Goal: Information Seeking & Learning: Learn about a topic

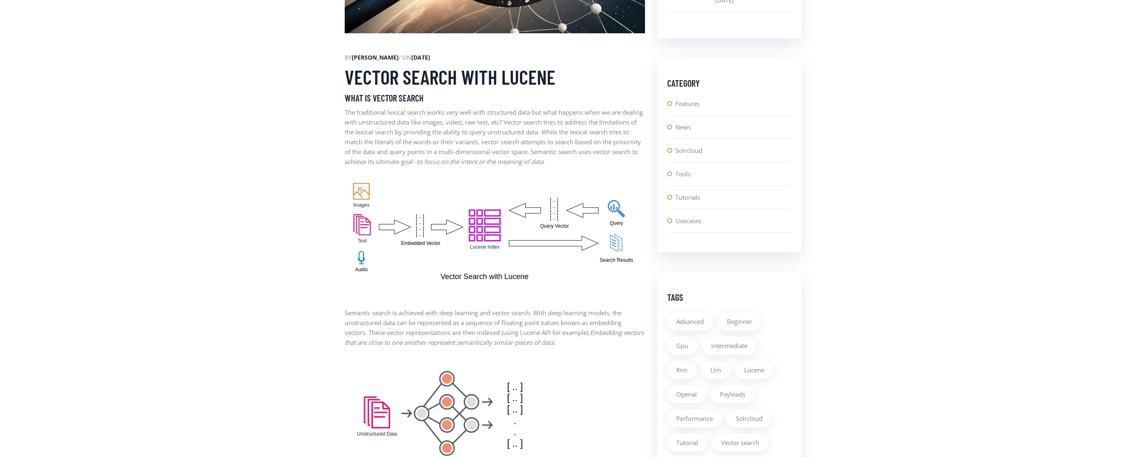
scroll to position [438, 0]
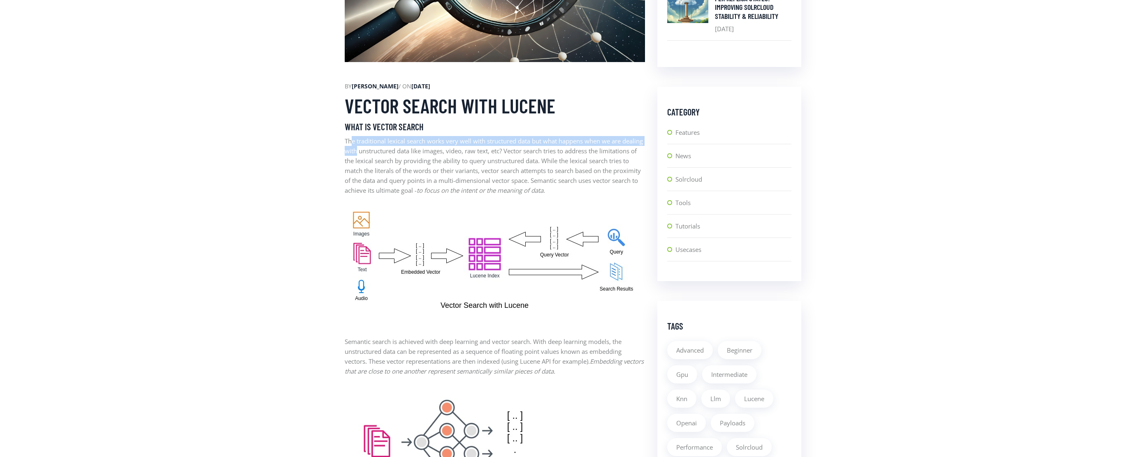
drag, startPoint x: 350, startPoint y: 139, endPoint x: 387, endPoint y: 159, distance: 41.0
click at [380, 153] on p "The traditional lexical search works very well with structured data but what ha…" at bounding box center [495, 165] width 300 height 59
click at [396, 164] on p "The traditional lexical search works very well with structured data but what ha…" at bounding box center [495, 165] width 300 height 59
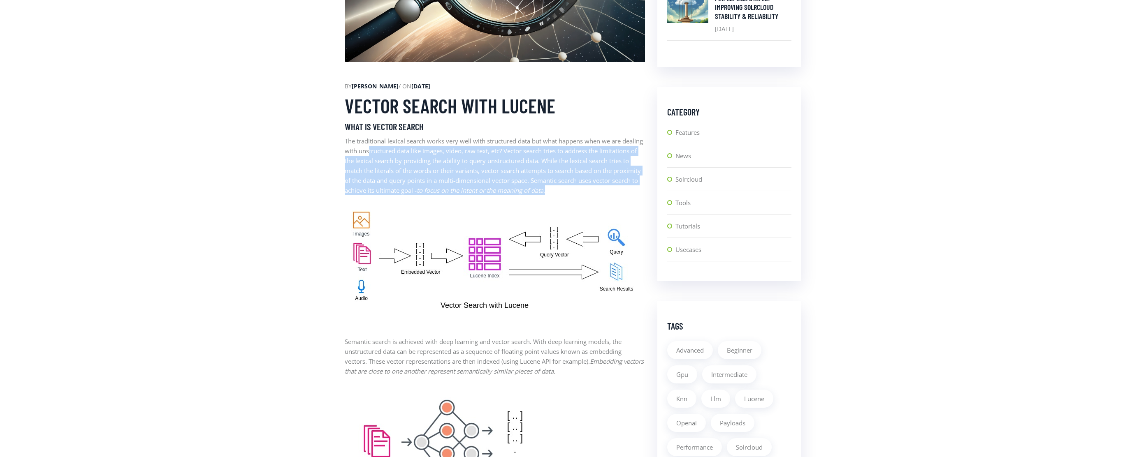
drag, startPoint x: 608, startPoint y: 192, endPoint x: 391, endPoint y: 154, distance: 220.4
click at [391, 154] on p "The traditional lexical search works very well with structured data but what ha…" at bounding box center [495, 165] width 300 height 59
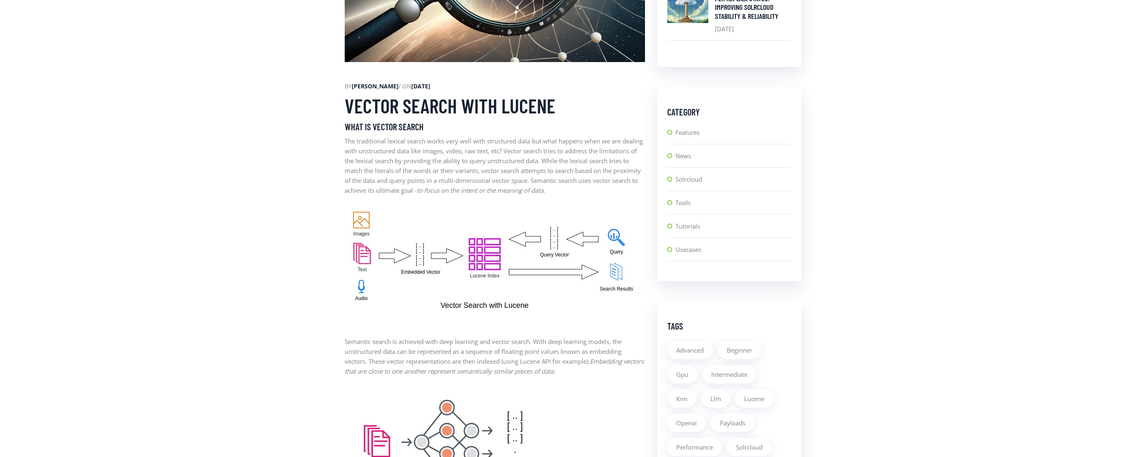
click at [441, 169] on p "The traditional lexical search works very well with structured data but what ha…" at bounding box center [495, 165] width 300 height 59
click at [526, 154] on p "The traditional lexical search works very well with structured data but what ha…" at bounding box center [495, 165] width 300 height 59
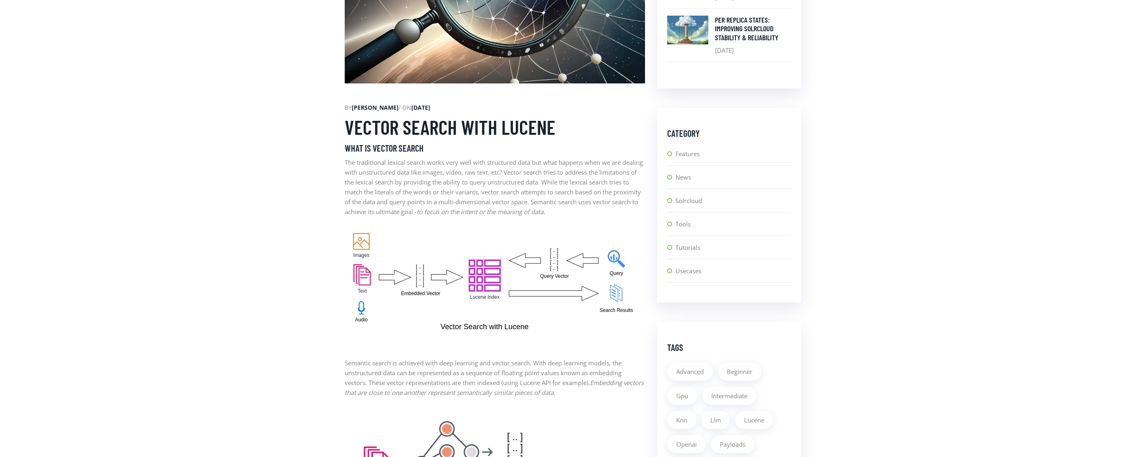
scroll to position [413, 0]
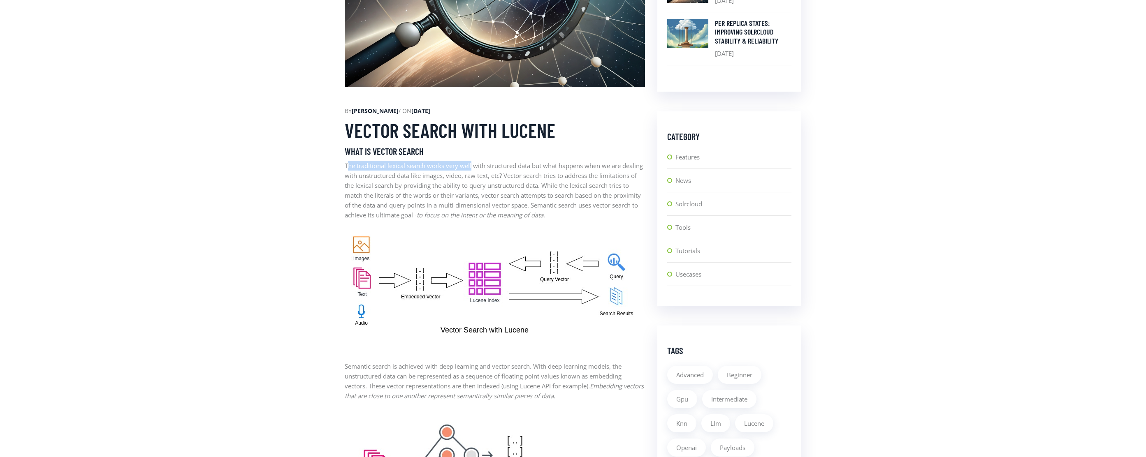
drag, startPoint x: 349, startPoint y: 165, endPoint x: 473, endPoint y: 166, distance: 123.4
click at [473, 166] on p "The traditional lexical search works very well with structured data but what ha…" at bounding box center [495, 190] width 300 height 59
click at [460, 170] on p "The traditional lexical search works very well with structured data but what ha…" at bounding box center [495, 190] width 300 height 59
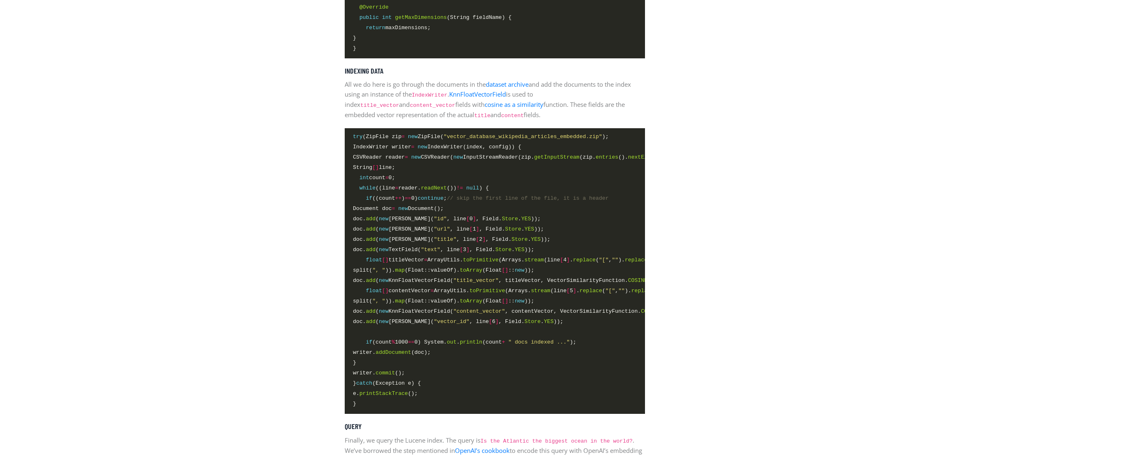
scroll to position [2019, 0]
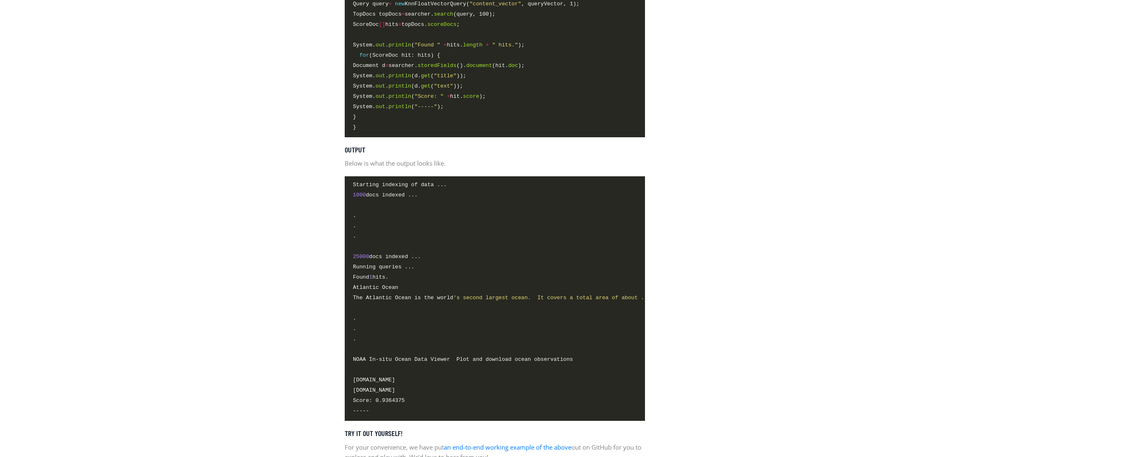
scroll to position [2434, 0]
